Goal: Find contact information: Find contact information

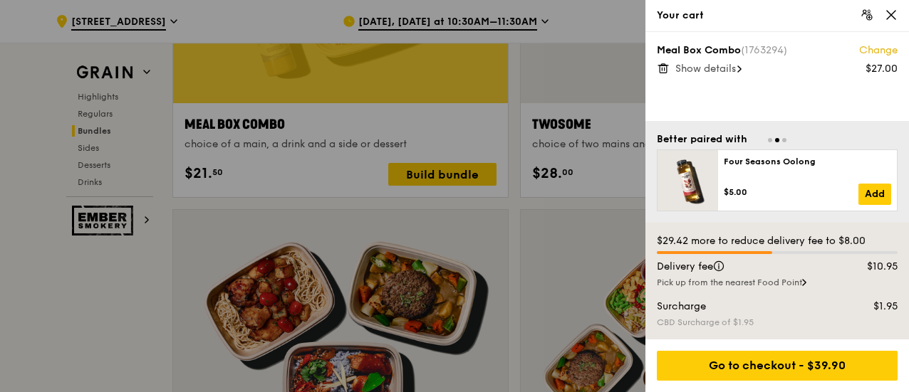
click at [889, 20] on icon at bounding box center [890, 15] width 13 height 13
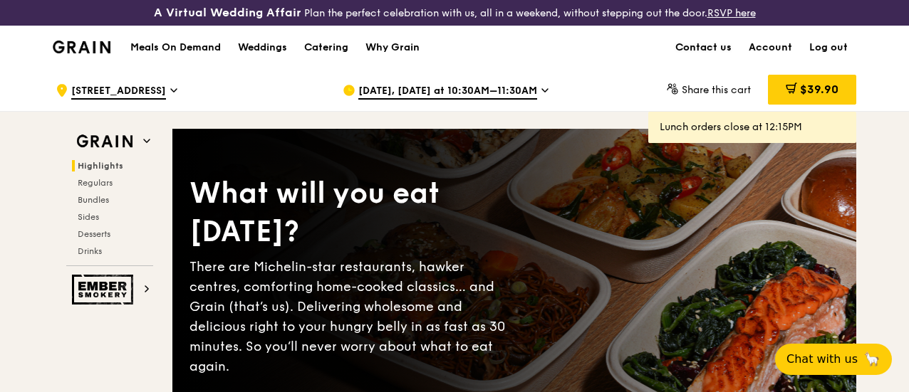
click at [685, 55] on link "Contact us" at bounding box center [703, 47] width 73 height 43
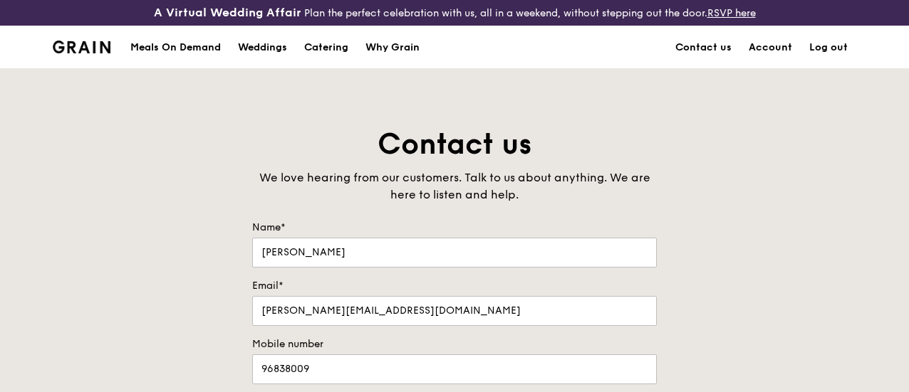
click at [191, 59] on div "Meals On Demand" at bounding box center [175, 47] width 90 height 43
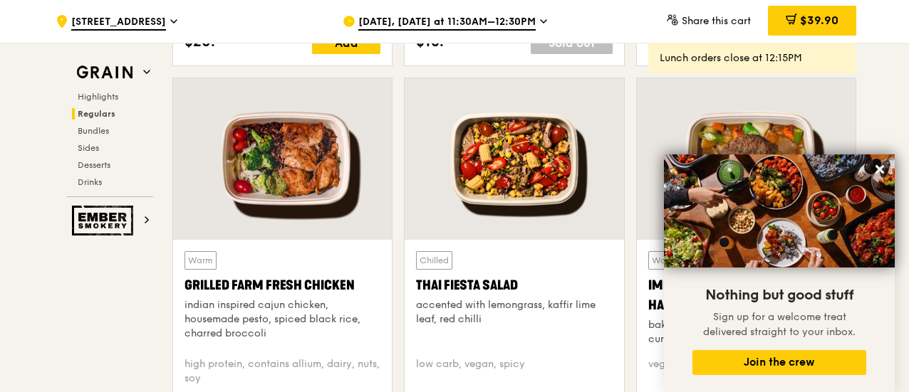
scroll to position [1709, 0]
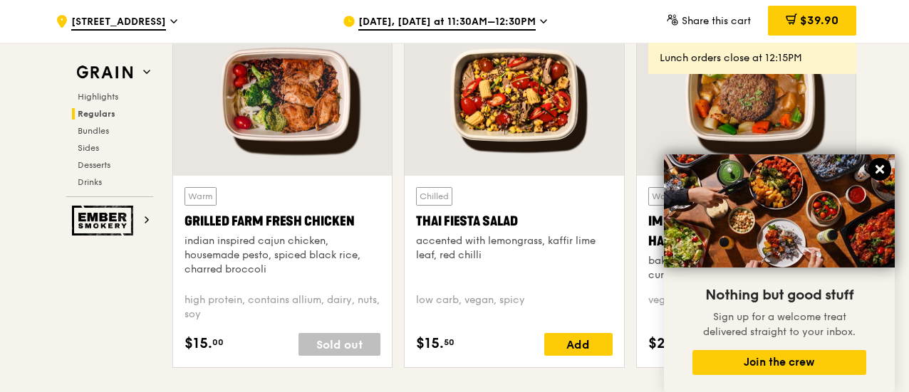
click at [876, 171] on icon at bounding box center [879, 169] width 13 height 13
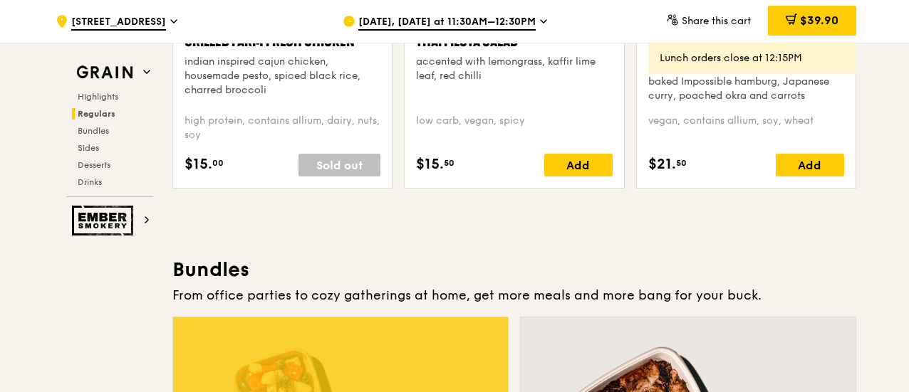
scroll to position [1994, 0]
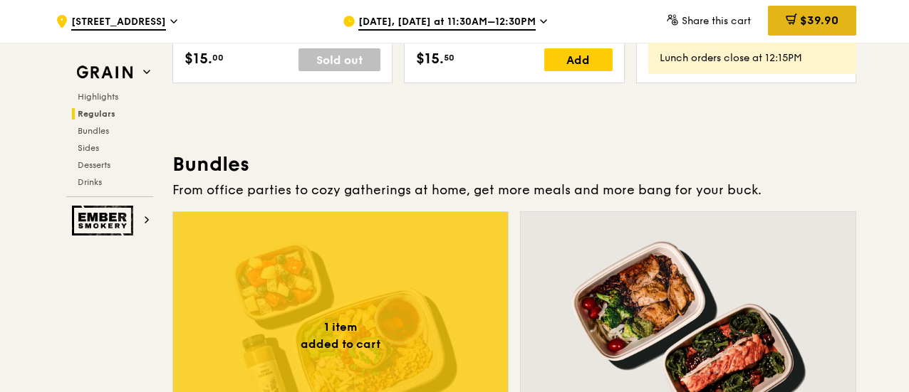
click at [826, 14] on span "$39.90" at bounding box center [819, 21] width 38 height 14
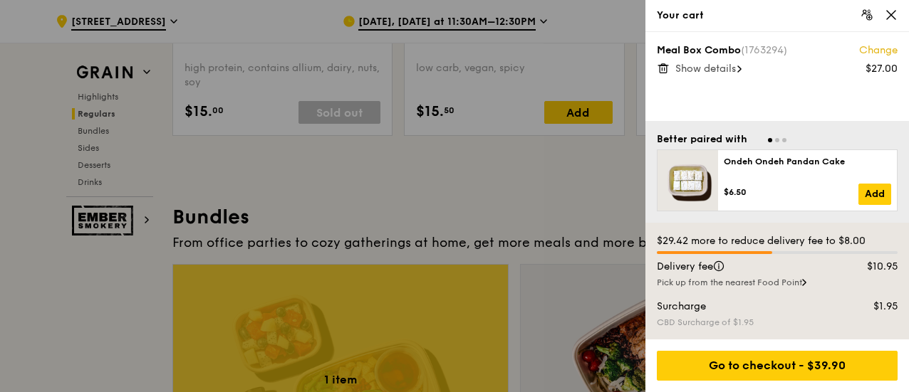
scroll to position [1923, 0]
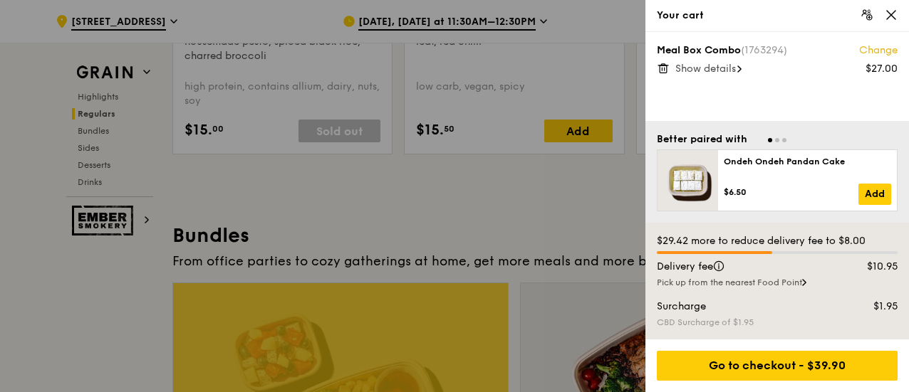
click at [714, 70] on span "Show details" at bounding box center [705, 69] width 61 height 12
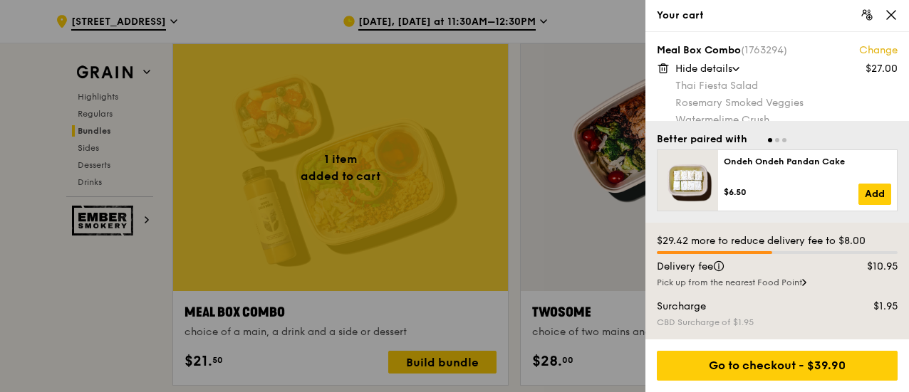
scroll to position [2162, 0]
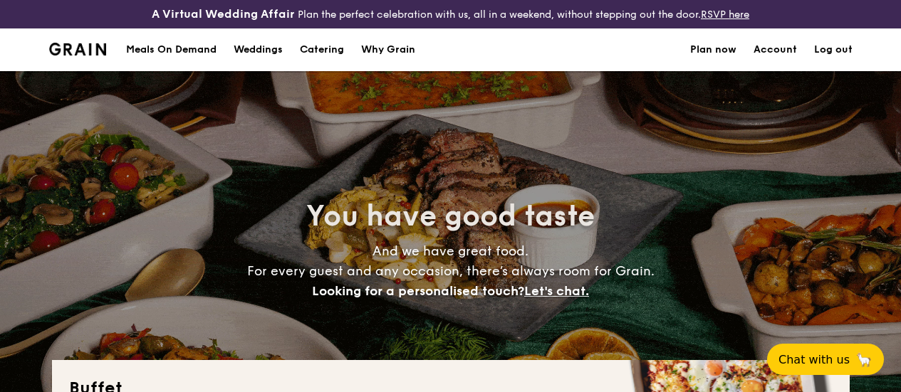
select select
